Goal: Task Accomplishment & Management: Complete application form

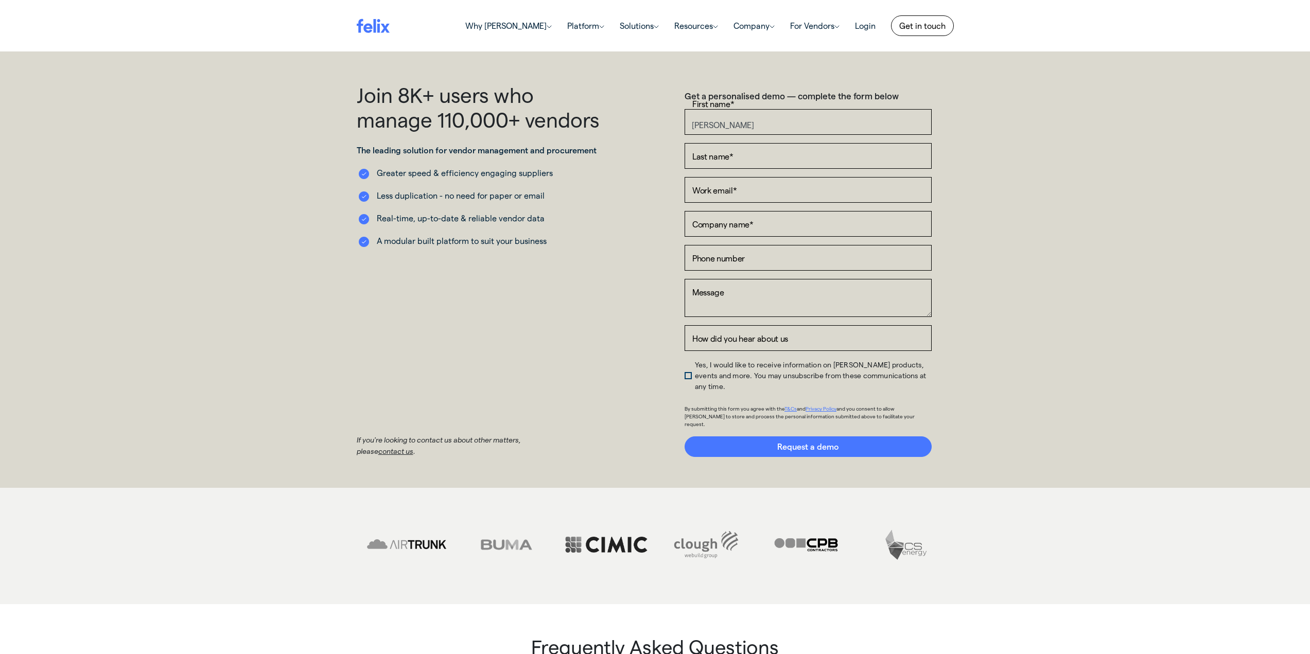
type input "[PERSON_NAME]"
type input "Legnoverde"
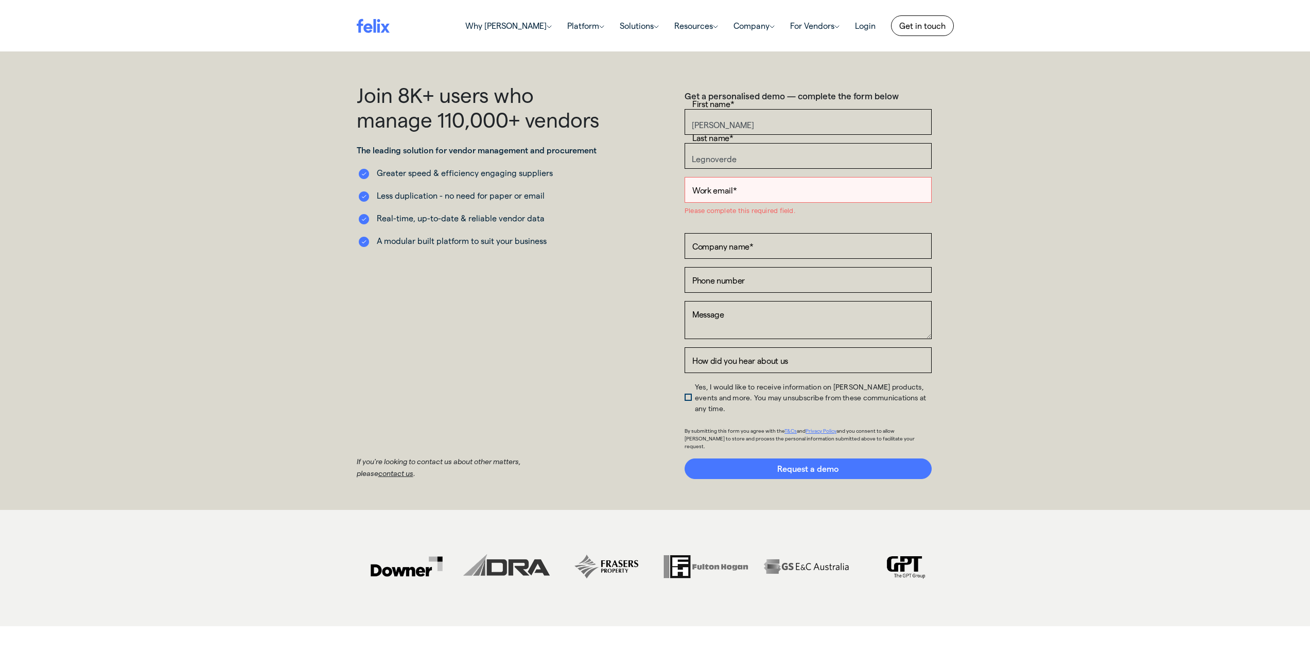
click at [755, 191] on input "Work email *" at bounding box center [808, 190] width 247 height 26
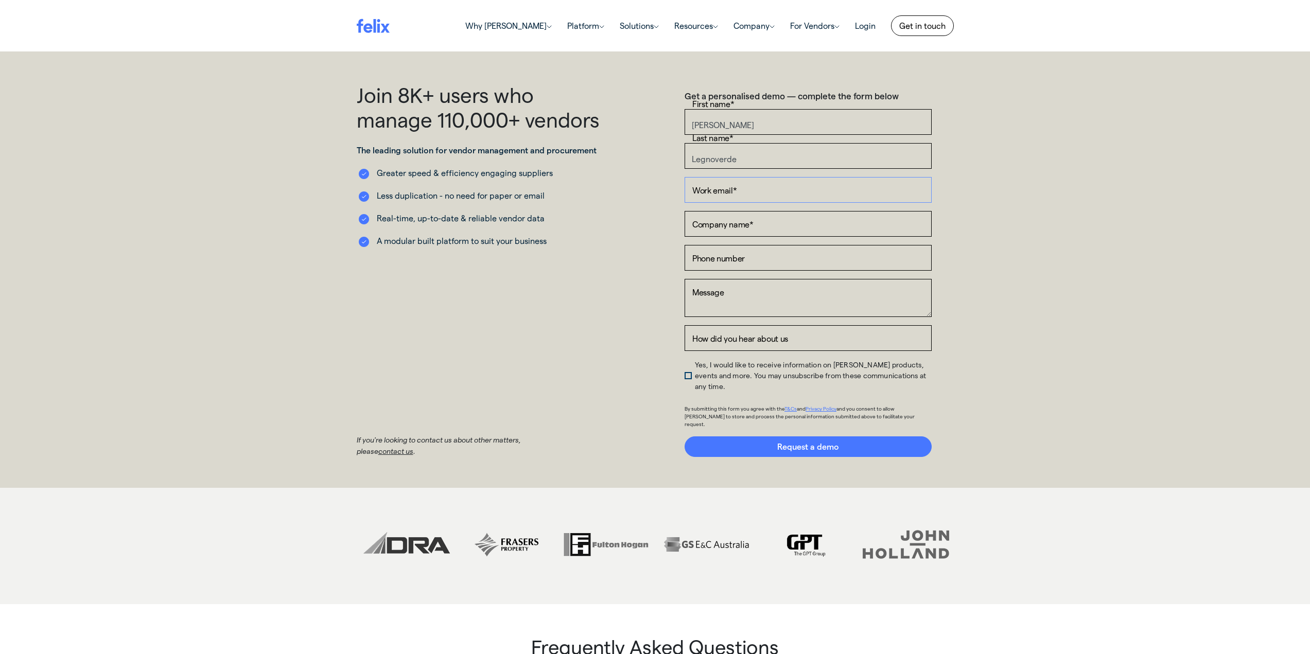
paste input "SupplierOnboarding@bne.catholic.edu.au"
type input "SupplierOnboarding@bne.catholic.edu.au"
click at [732, 233] on input "Company name *" at bounding box center [808, 224] width 247 height 26
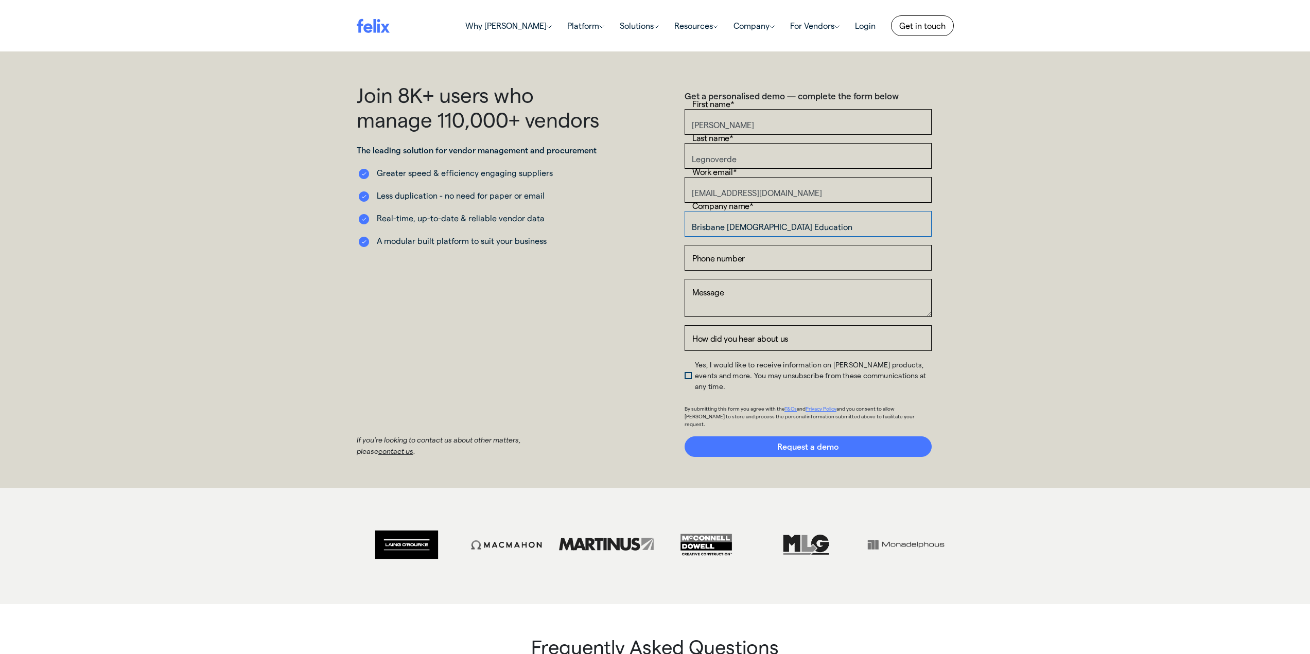
type input "Brisbane Catholic Education"
click at [720, 261] on input "Phone number" at bounding box center [808, 258] width 247 height 26
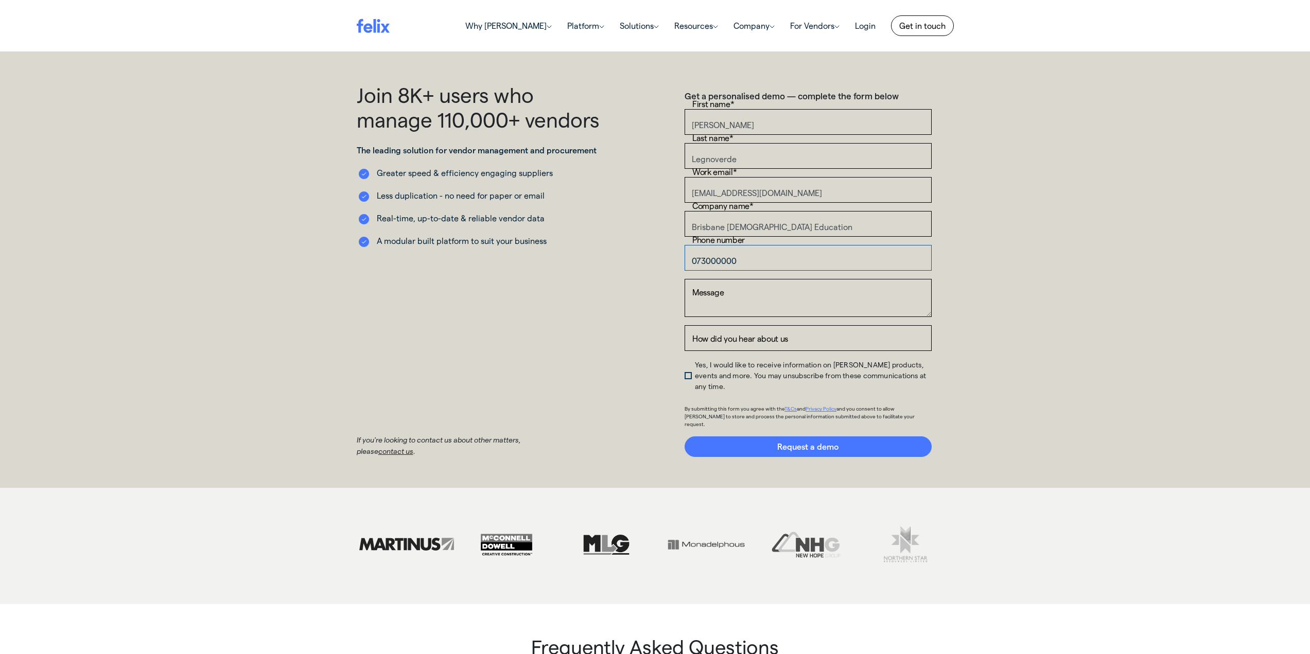
type input "073000000"
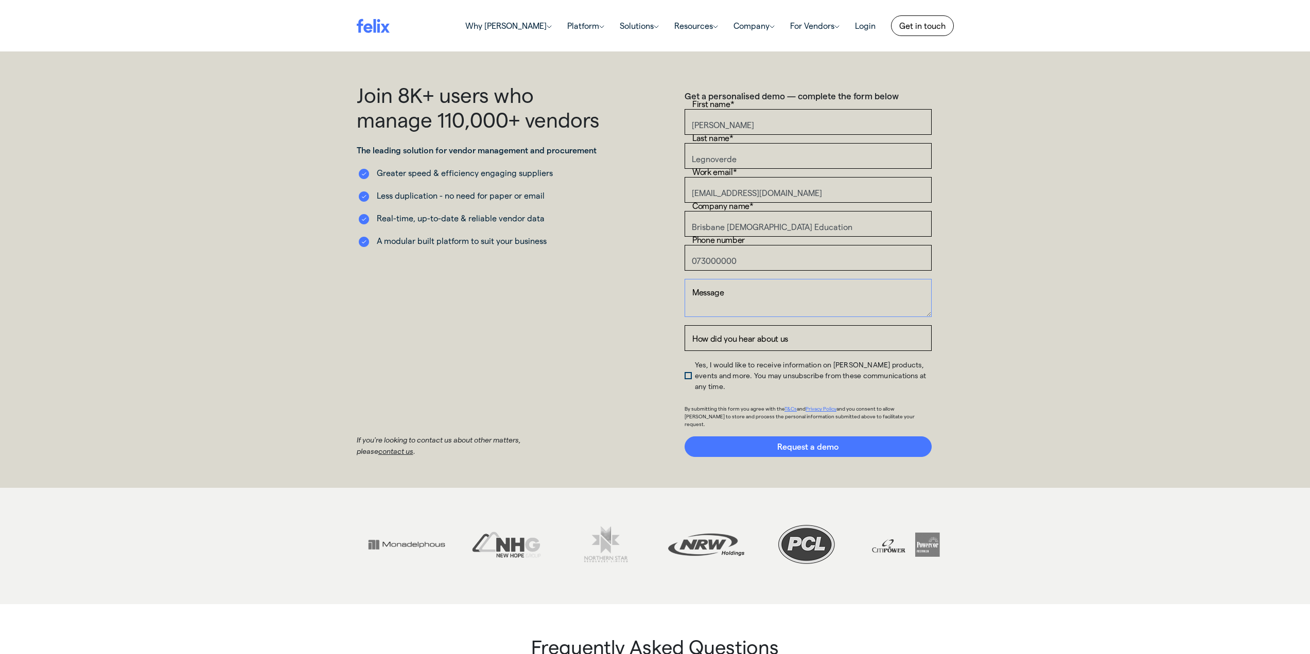
click at [720, 299] on textarea "Message" at bounding box center [808, 298] width 247 height 38
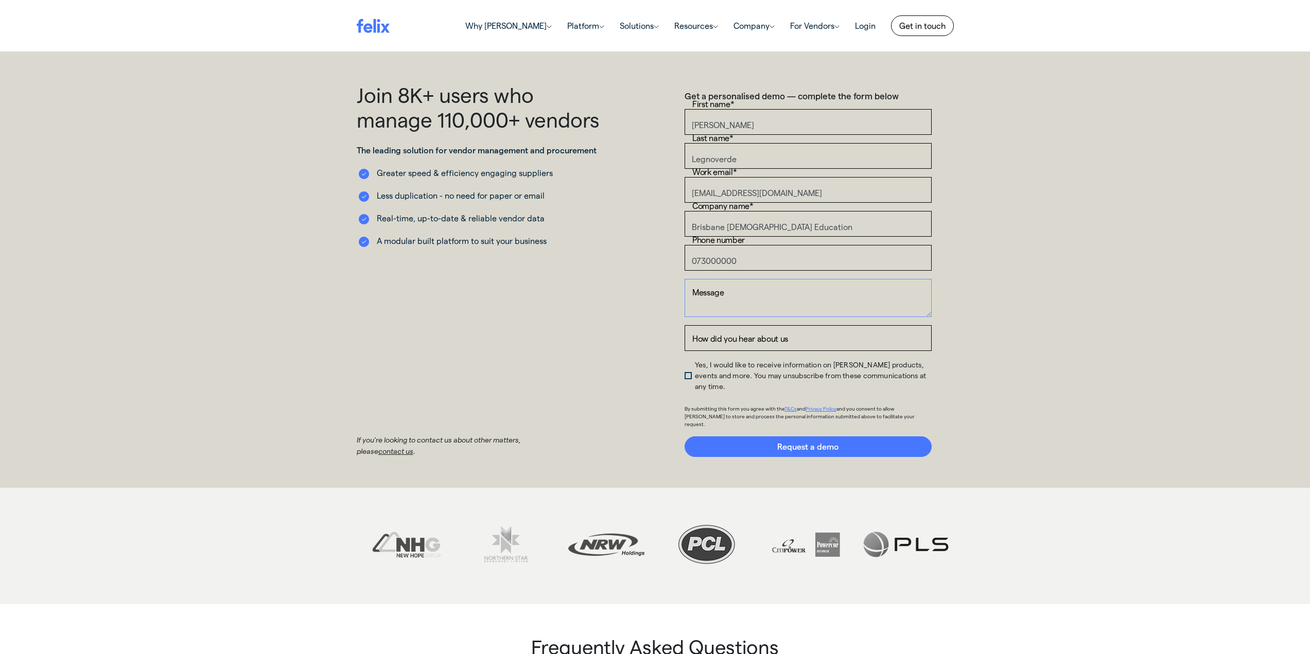
paste textarea "Good morning, Brisbane [DEMOGRAPHIC_DATA] Education will shortly be conducting …"
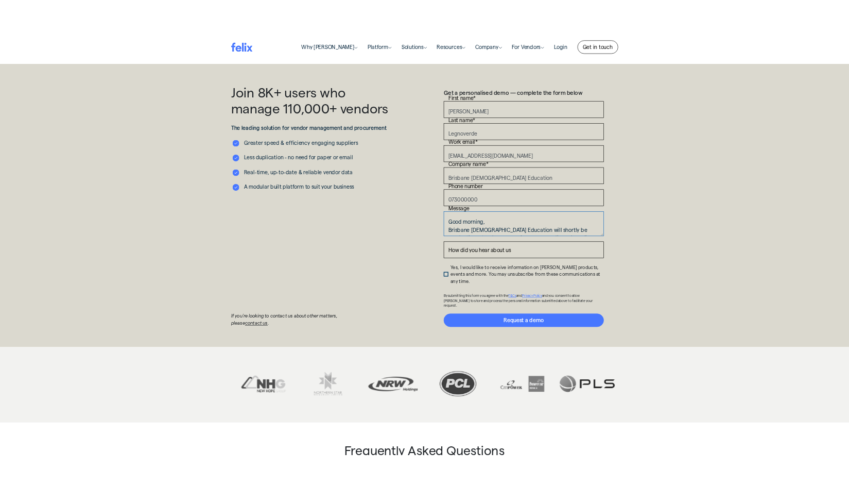
scroll to position [215, 0]
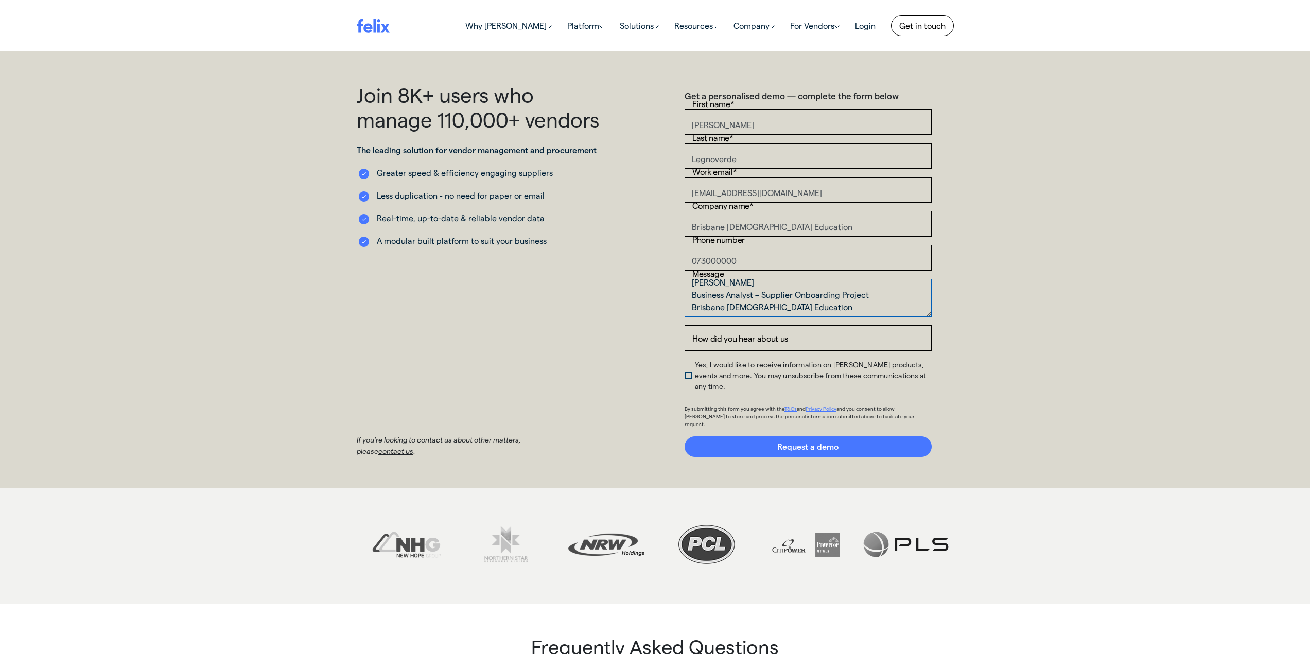
type textarea "Good morning, Brisbane [DEMOGRAPHIC_DATA] Education will shortly be conducting …"
click at [766, 334] on input "How did you hear about us" at bounding box center [808, 338] width 247 height 26
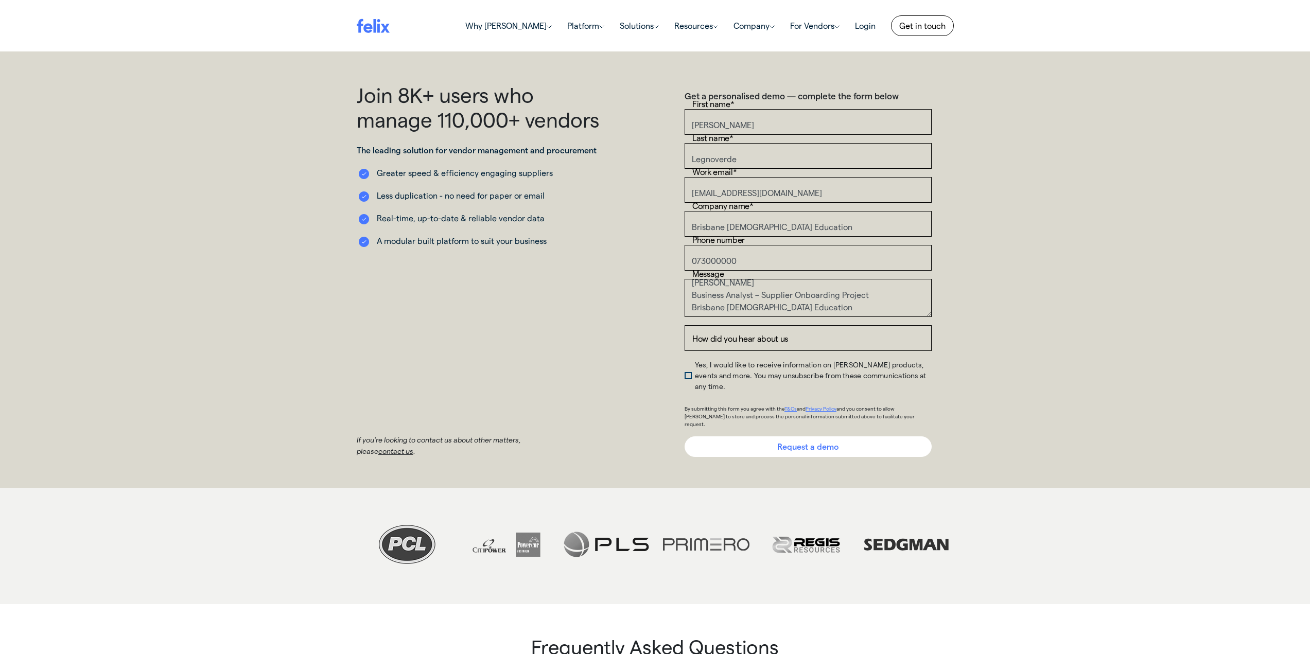
click at [814, 437] on input "Request a demo" at bounding box center [808, 447] width 247 height 21
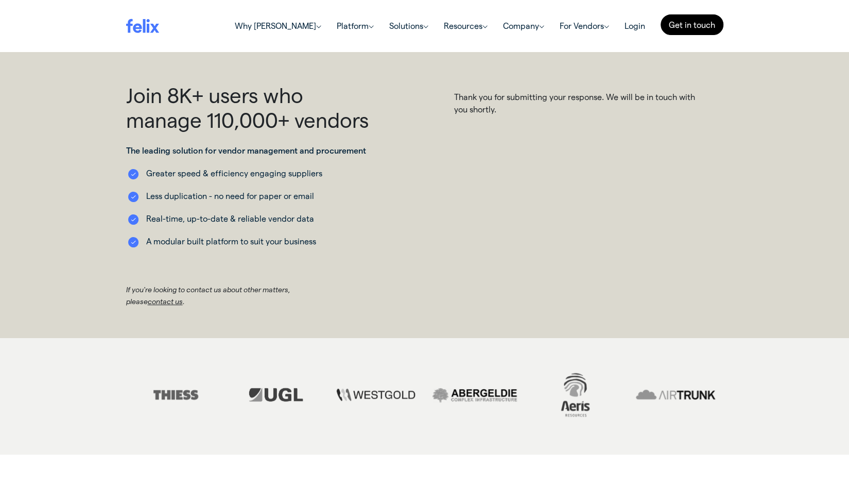
click at [690, 30] on link "Get in touch" at bounding box center [692, 24] width 63 height 21
